Goal: Information Seeking & Learning: Learn about a topic

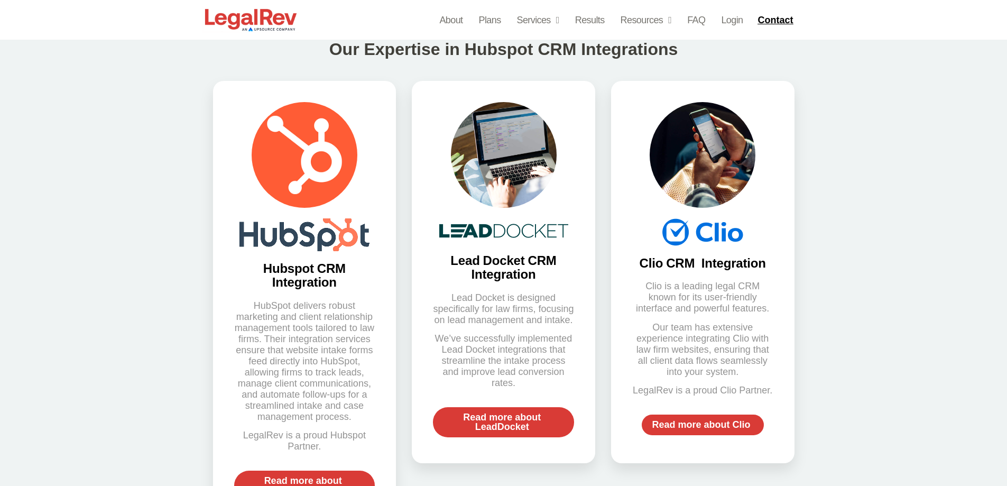
scroll to position [476, 0]
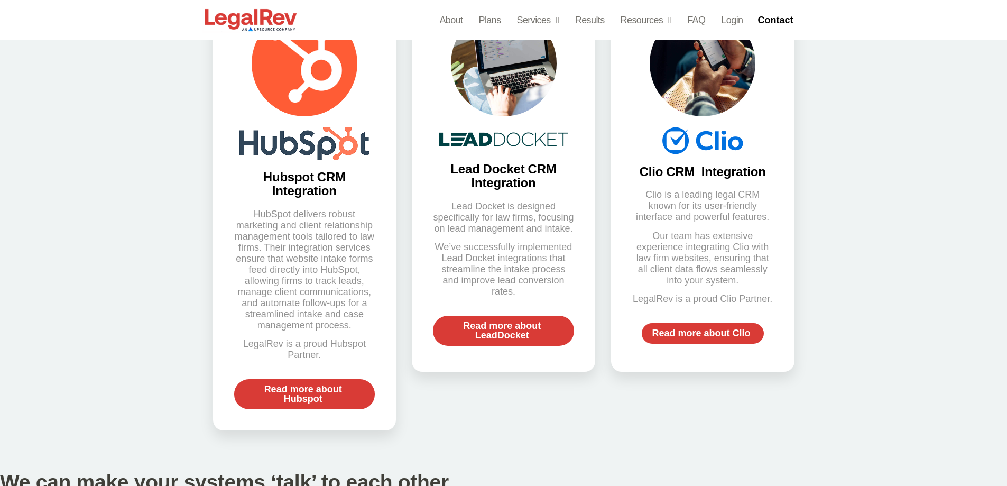
scroll to position [581, 0]
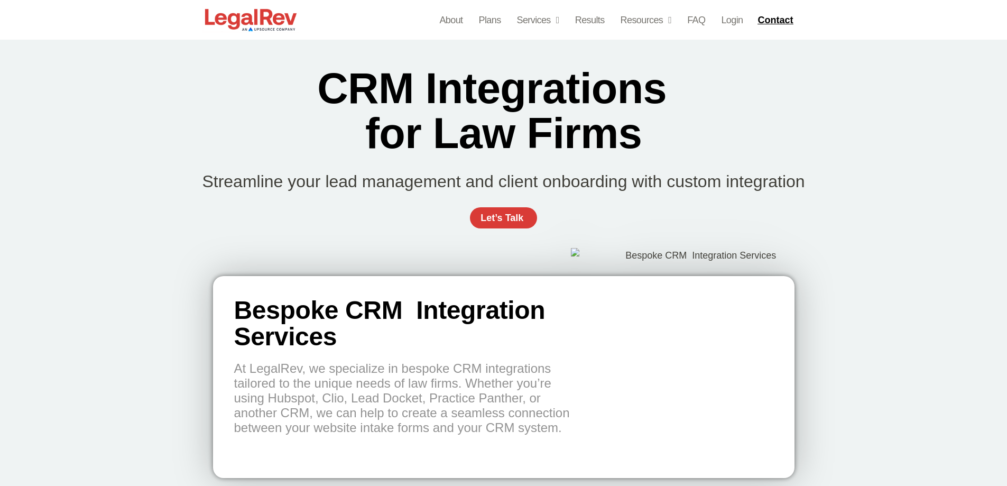
click at [904, 211] on div "CRM Integrations  for Law Firms Streamline your lead management and client onbo…" at bounding box center [503, 153] width 1007 height 226
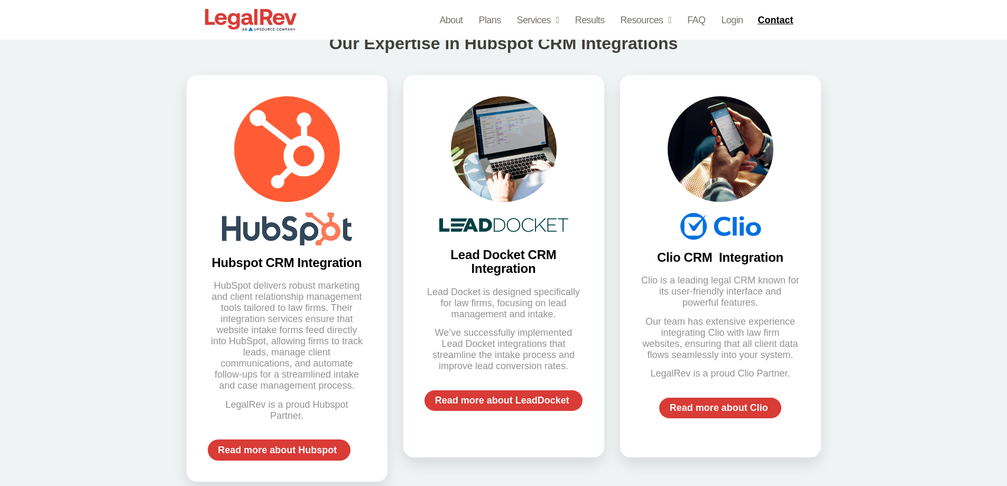
scroll to position [581, 0]
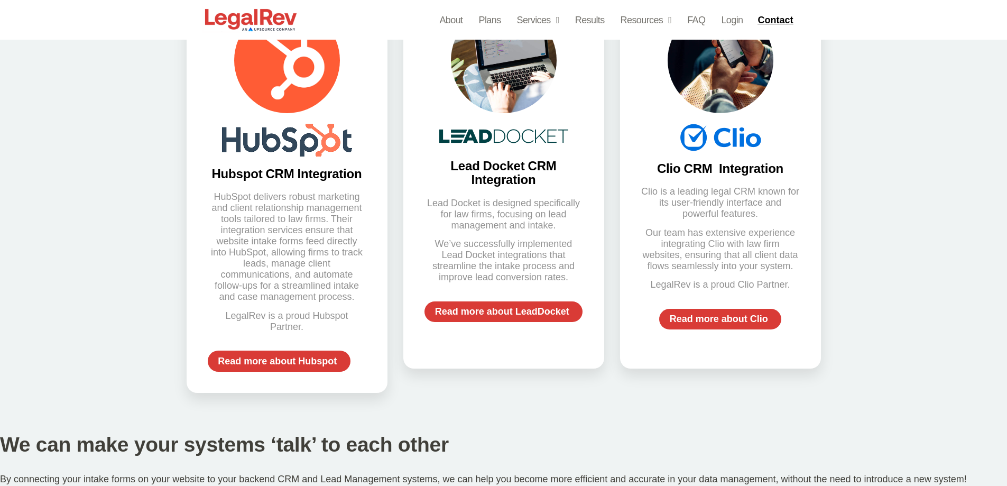
click at [507, 187] on h3 "Lead Docket CRM Integration" at bounding box center [503, 173] width 159 height 28
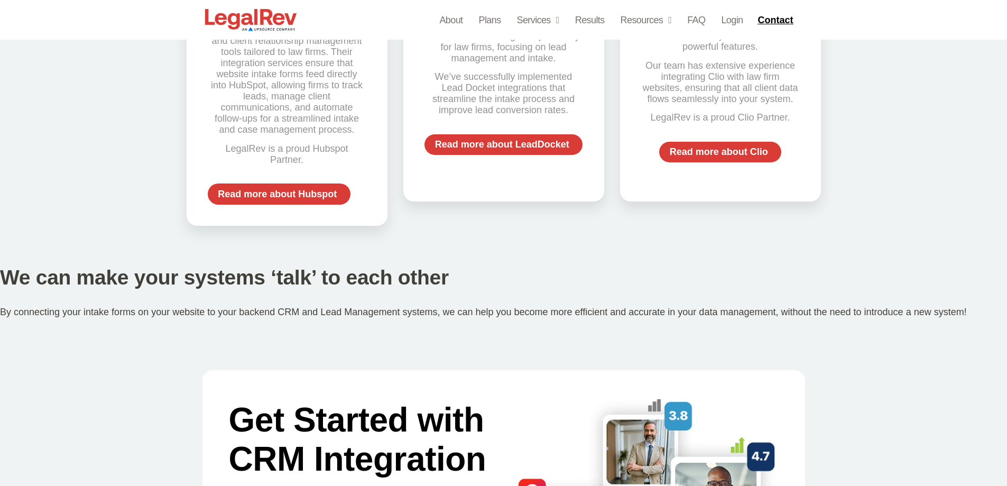
scroll to position [687, 0]
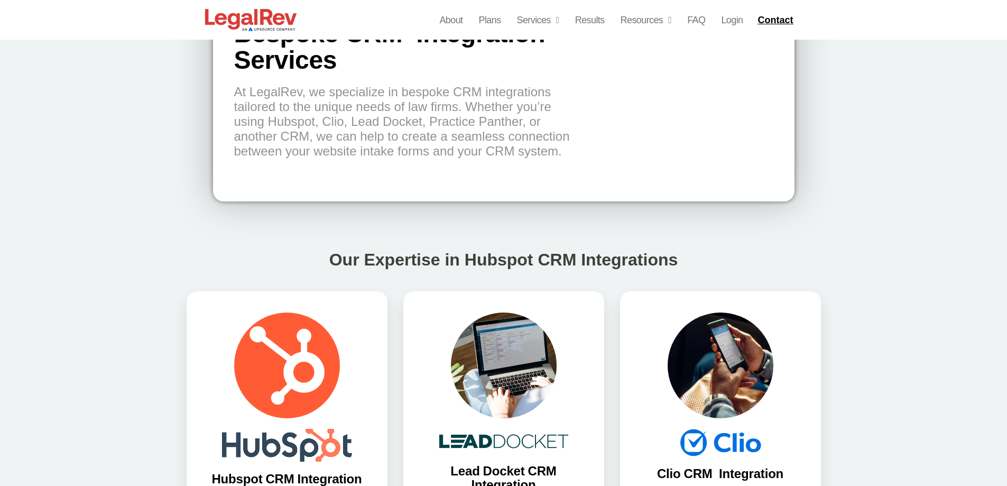
scroll to position [264, 0]
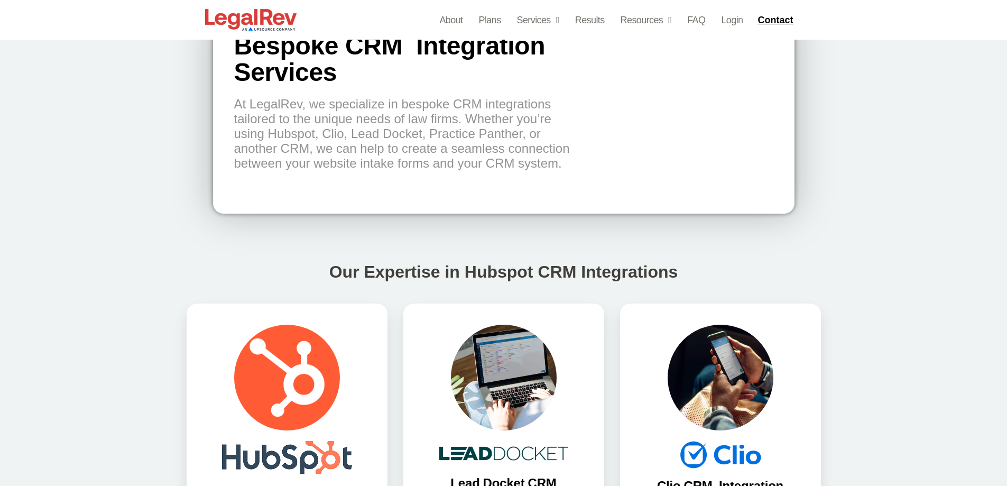
click at [898, 409] on div "Our Expertise in Hubspot CRM Integrations Hubspot CRM Integration HubSpot deliv…" at bounding box center [503, 487] width 1007 height 496
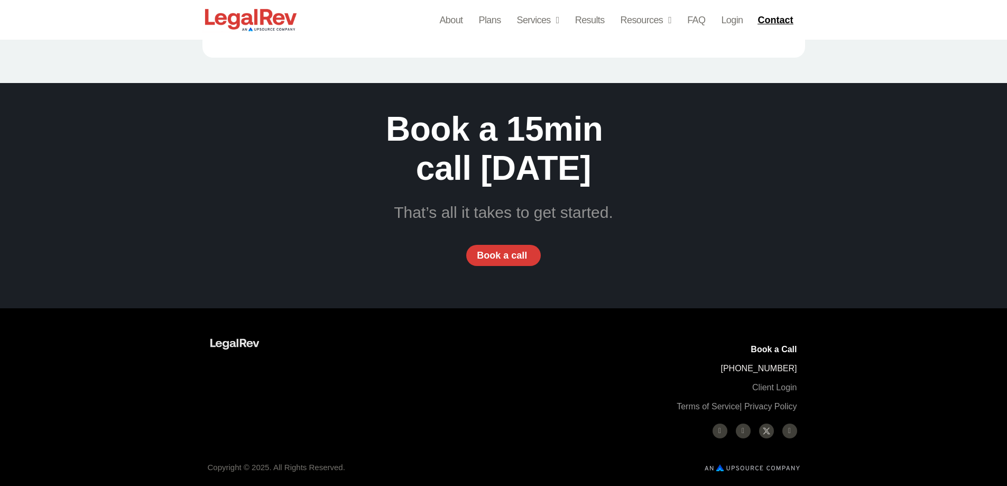
scroll to position [1533, 0]
